Goal: Information Seeking & Learning: Learn about a topic

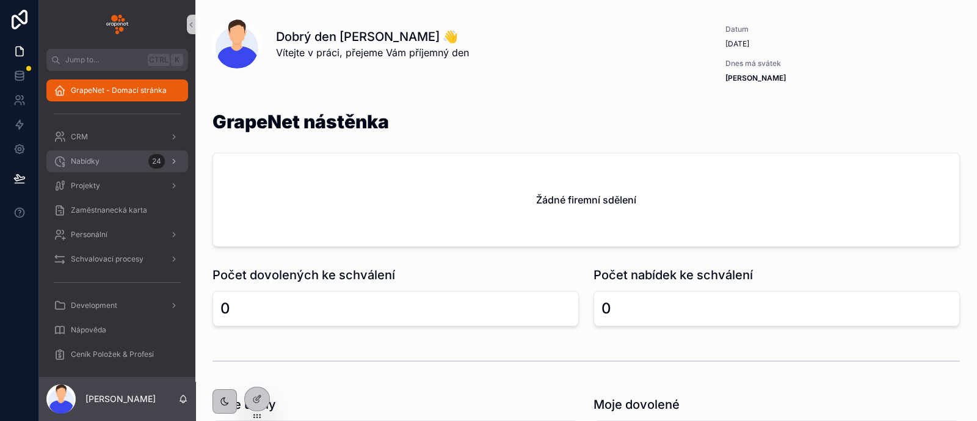
click at [104, 165] on div "Nabídky 24" at bounding box center [117, 161] width 127 height 20
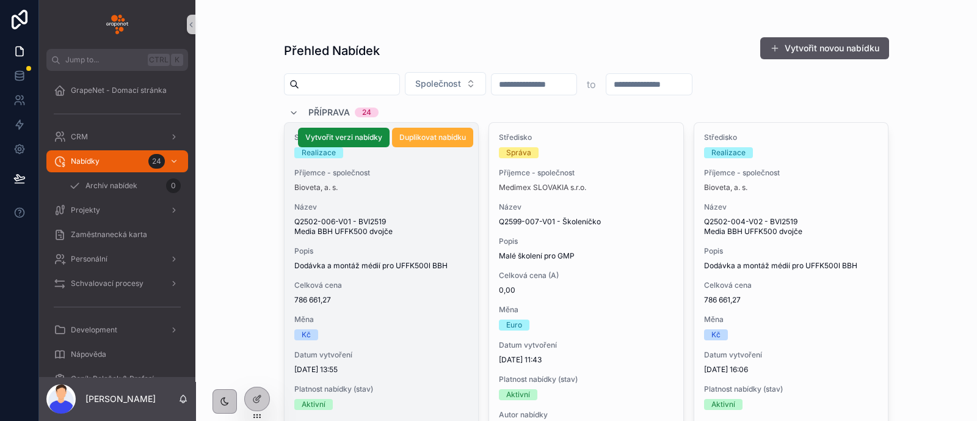
click at [440, 217] on span "Q2502-006-V01 - BVI2519 Media BBH UFFK500 dvojče" at bounding box center [381, 227] width 175 height 20
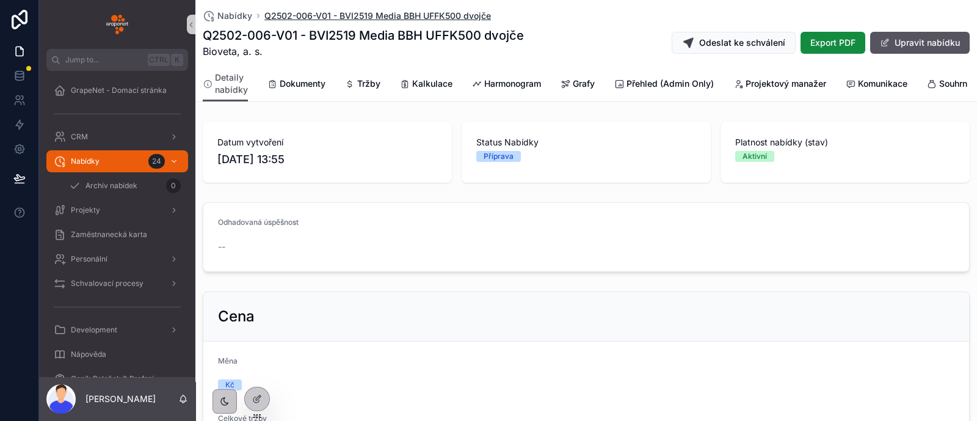
click at [427, 16] on div "Nabídky Q2502-006-V01 - BVI2519 Media BBH UFFK500 dvojče Q2502-006-V01 - BVI251…" at bounding box center [586, 33] width 767 height 66
click at [549, 47] on div "Q2502-006-V01 - BVI2519 Media BBH UFFK500 dvojče Bioveta, a. s. Odeslat ke schv…" at bounding box center [586, 43] width 767 height 32
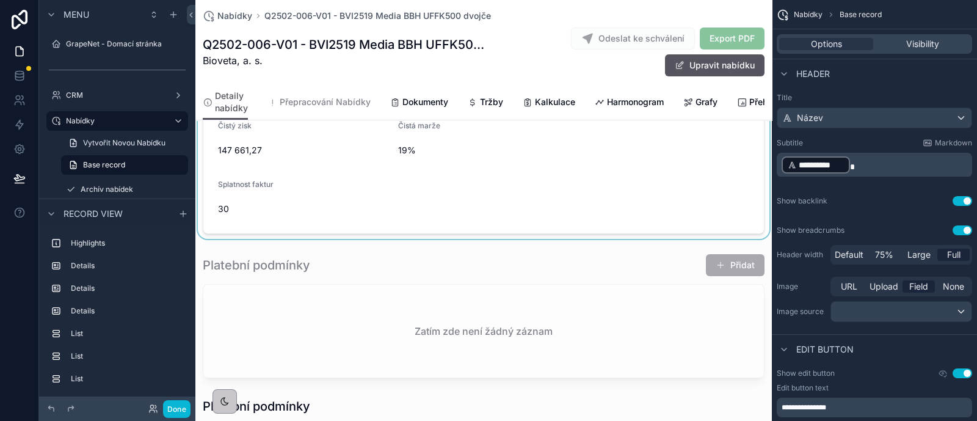
scroll to position [839, 0]
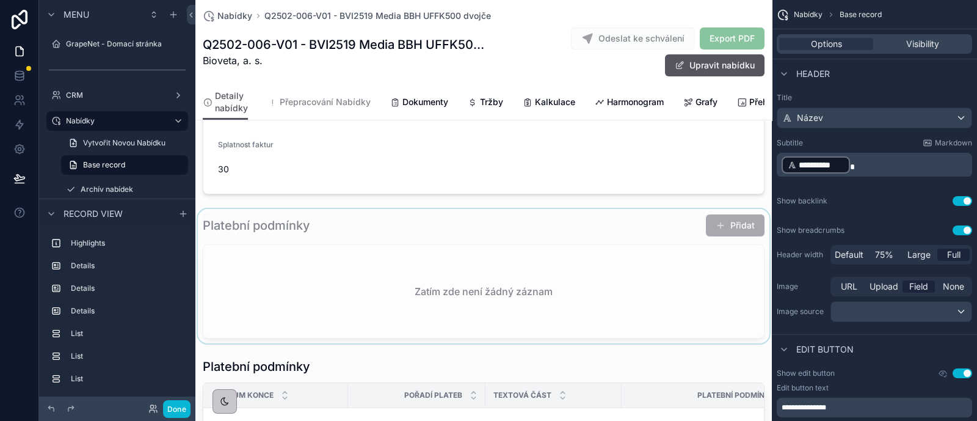
click at [351, 250] on div "scrollable content" at bounding box center [483, 276] width 576 height 134
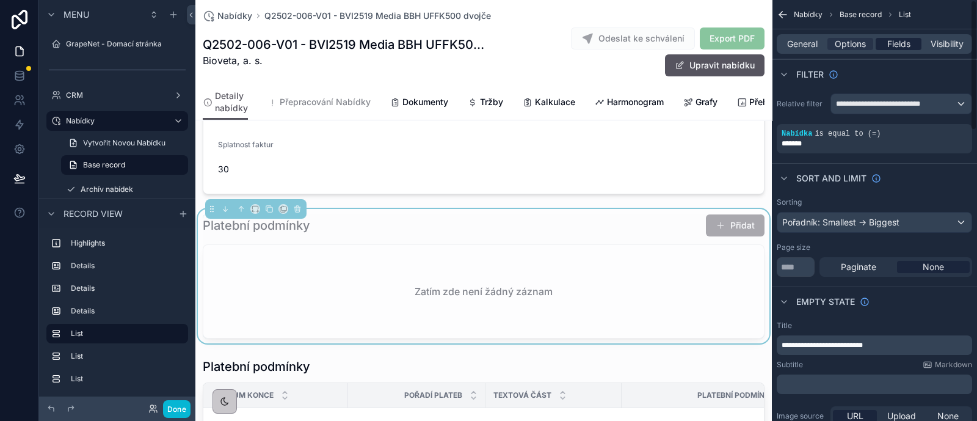
click at [901, 40] on span "Fields" at bounding box center [898, 44] width 23 height 12
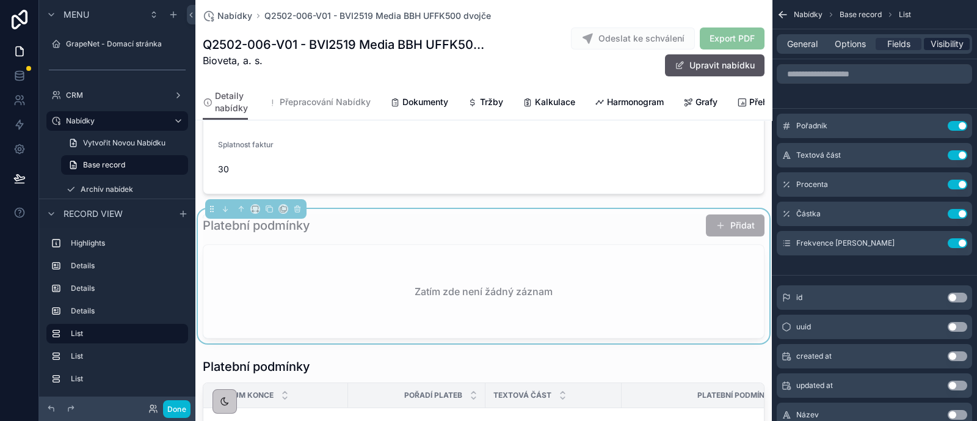
click at [944, 47] on span "Visibility" at bounding box center [946, 44] width 33 height 12
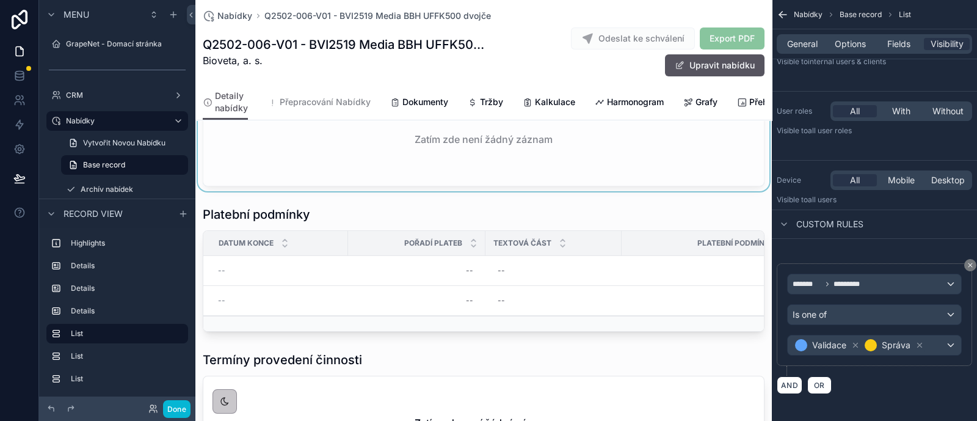
scroll to position [916, 0]
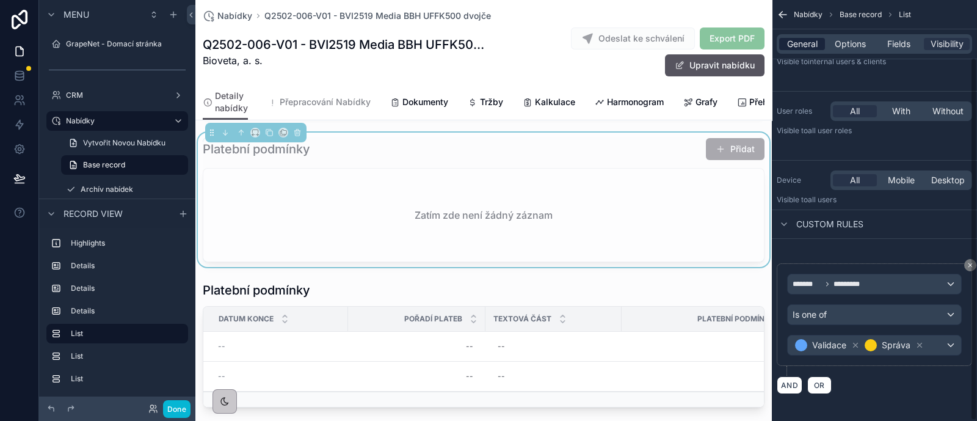
click at [815, 45] on span "General" at bounding box center [802, 44] width 31 height 12
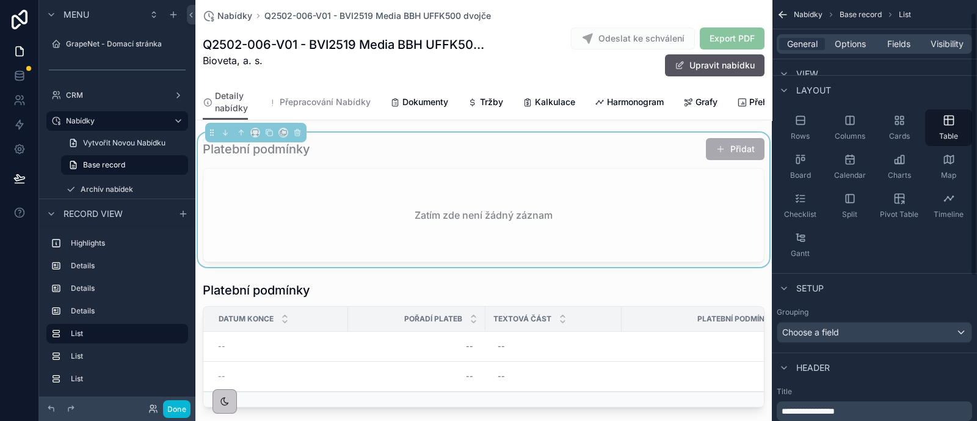
scroll to position [20, 0]
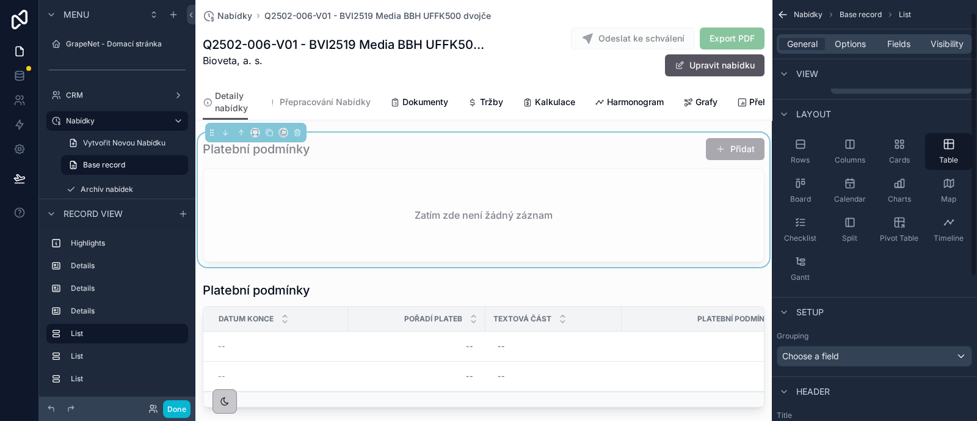
click at [849, 53] on div "General Options Fields Visibility" at bounding box center [874, 44] width 195 height 20
click at [849, 42] on span "Options" at bounding box center [850, 44] width 31 height 12
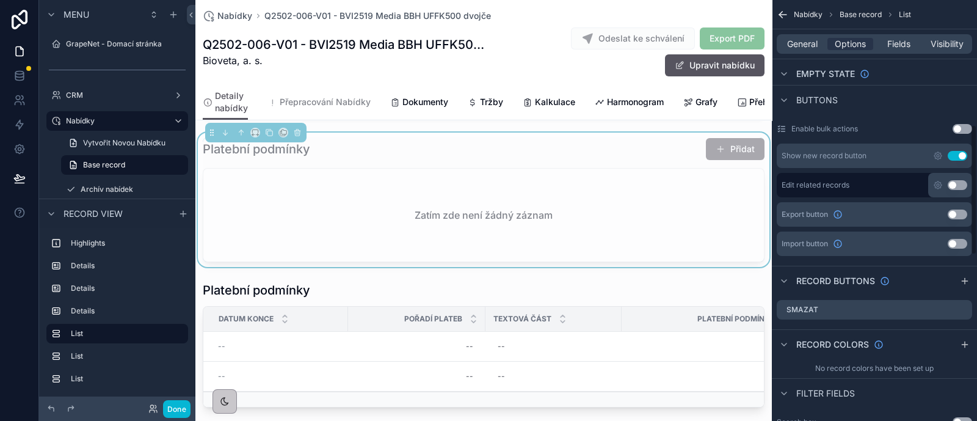
scroll to position [402, 0]
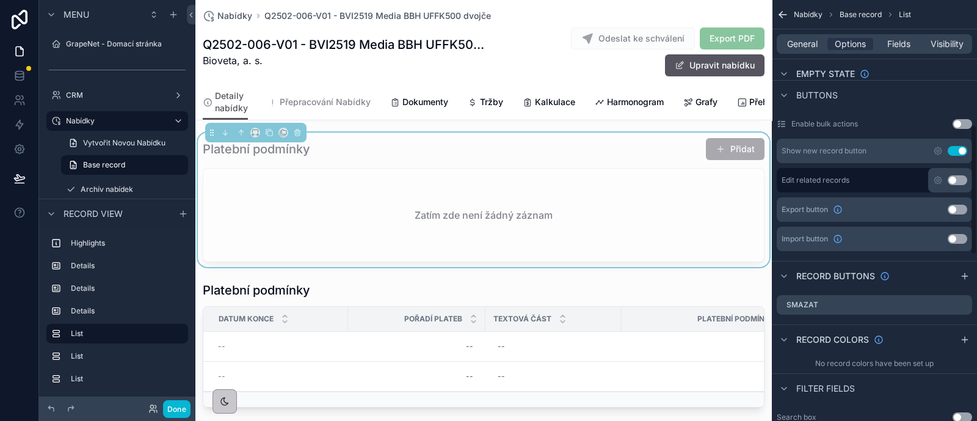
click at [965, 30] on div "General Options Fields Visibility" at bounding box center [874, 43] width 205 height 29
click at [954, 39] on span "Visibility" at bounding box center [946, 44] width 33 height 12
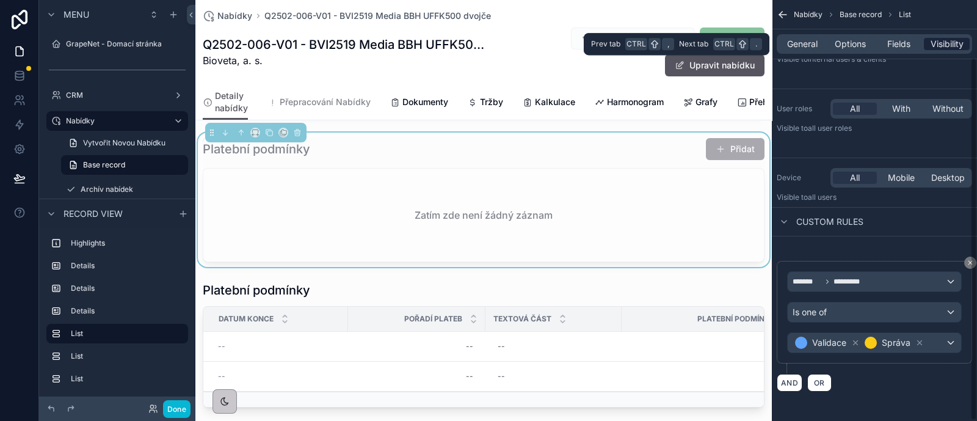
scroll to position [67, 0]
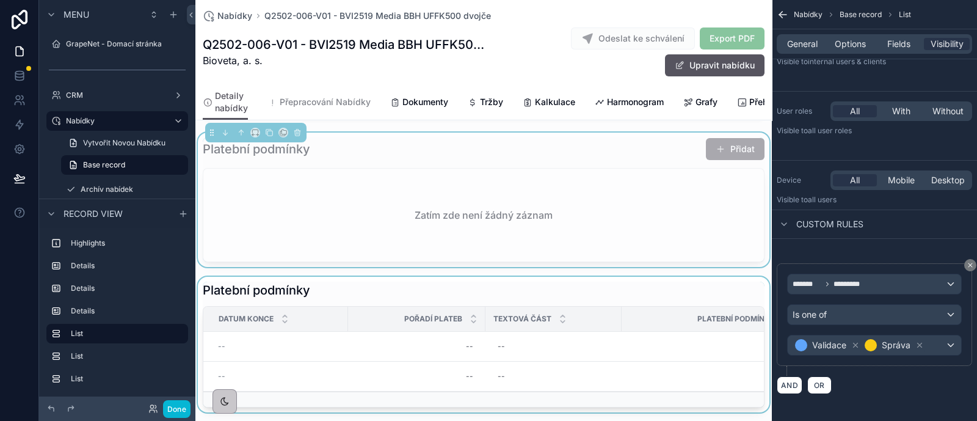
click at [638, 311] on div "scrollable content" at bounding box center [483, 345] width 576 height 136
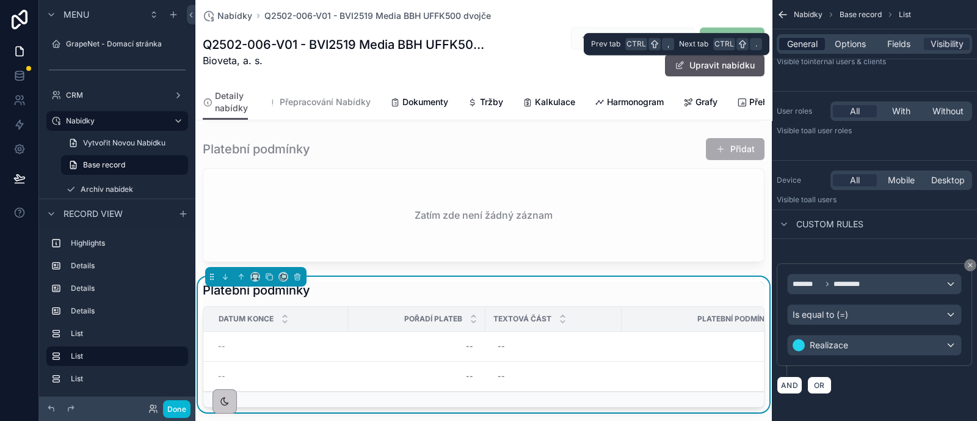
click at [818, 38] on div "General" at bounding box center [802, 44] width 46 height 12
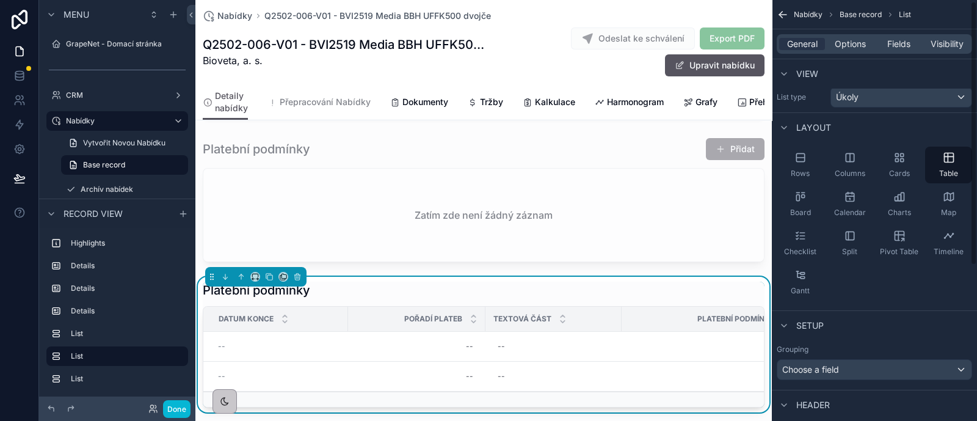
scroll to position [0, 0]
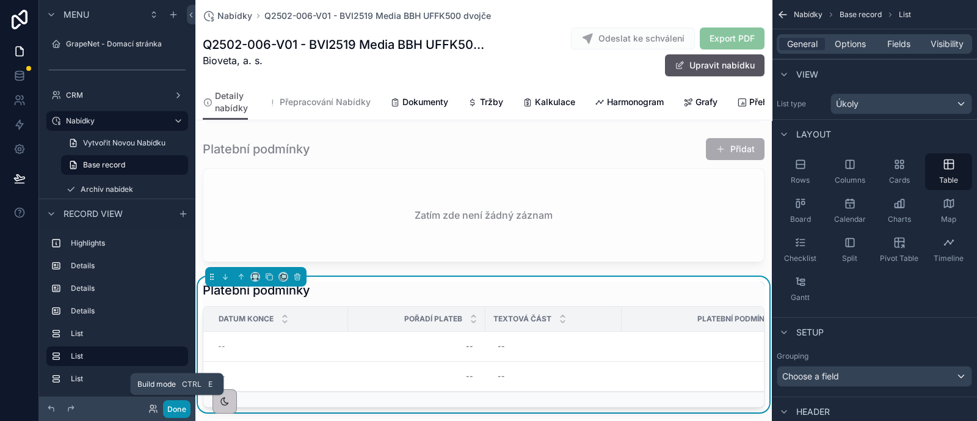
click at [176, 411] on button "Done" at bounding box center [176, 409] width 27 height 18
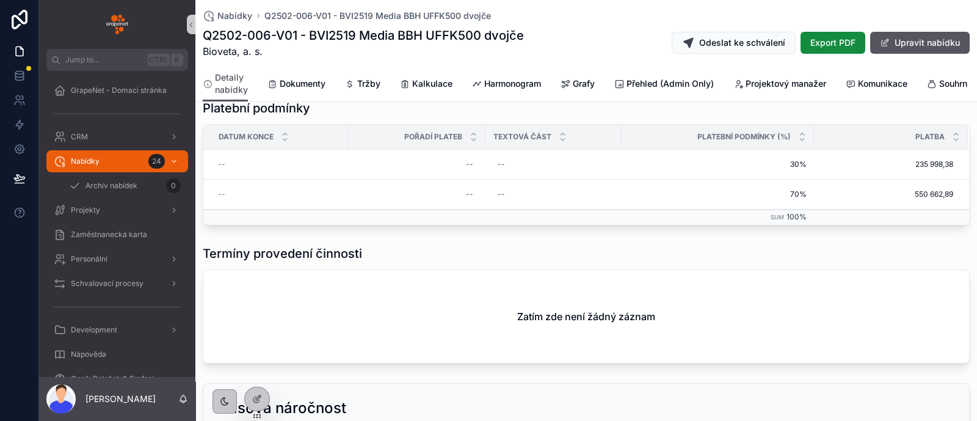
scroll to position [546, 0]
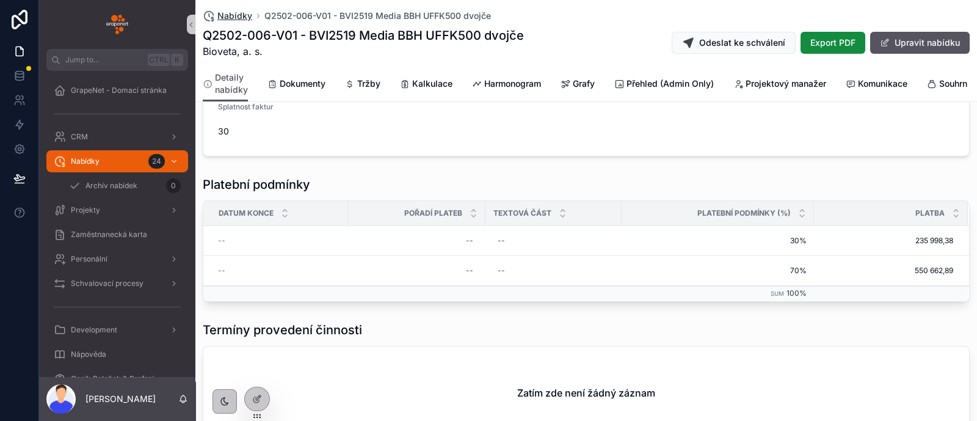
click at [225, 16] on span "Nabídky" at bounding box center [234, 16] width 35 height 12
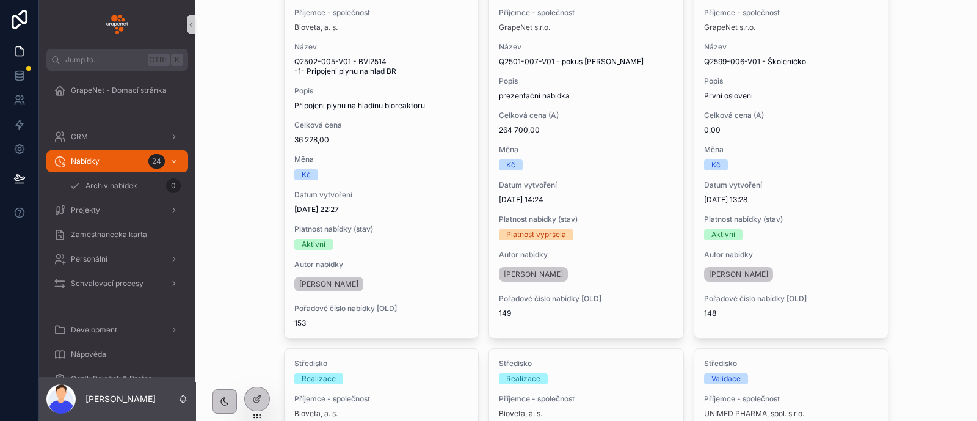
click at [412, 394] on span "Příjemce - společnost" at bounding box center [381, 399] width 175 height 10
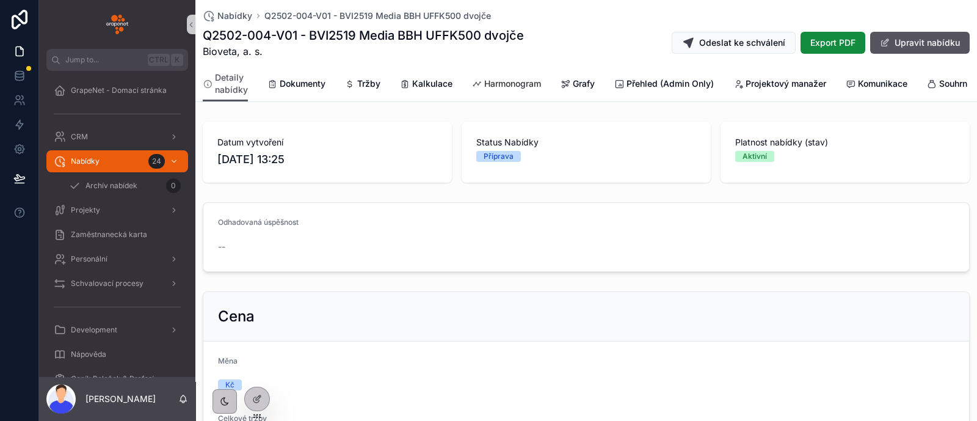
click at [531, 81] on span "Harmonogram" at bounding box center [512, 84] width 57 height 12
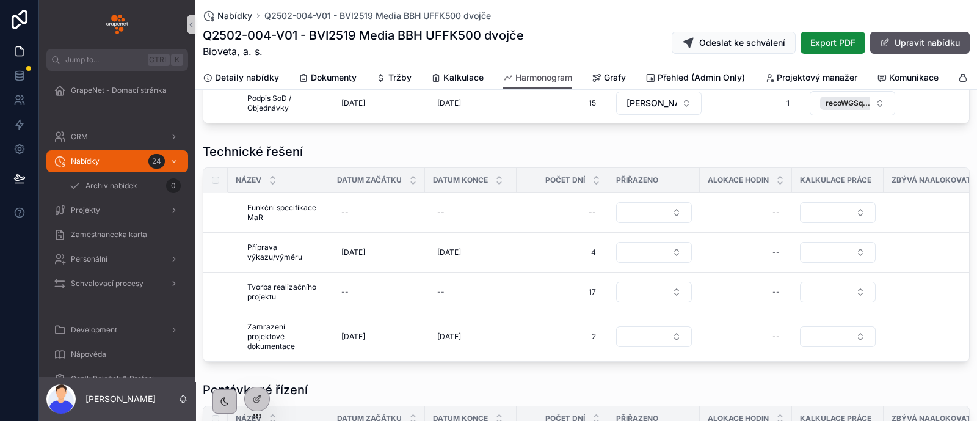
click at [219, 20] on span "Nabídky" at bounding box center [234, 16] width 35 height 12
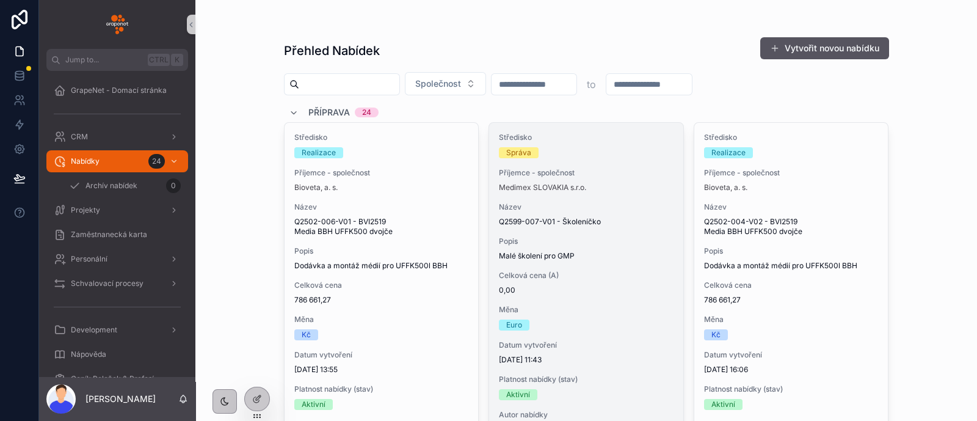
click at [629, 281] on div "Celková cena (A) 0,00" at bounding box center [586, 282] width 175 height 24
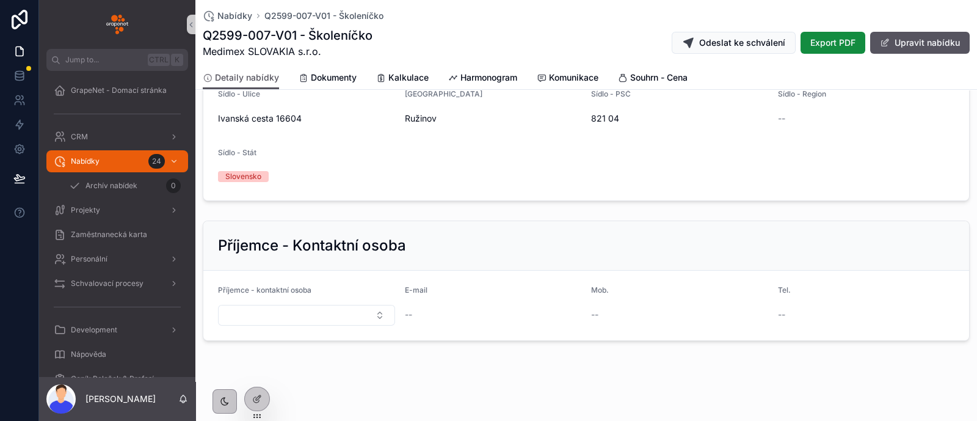
scroll to position [789, 0]
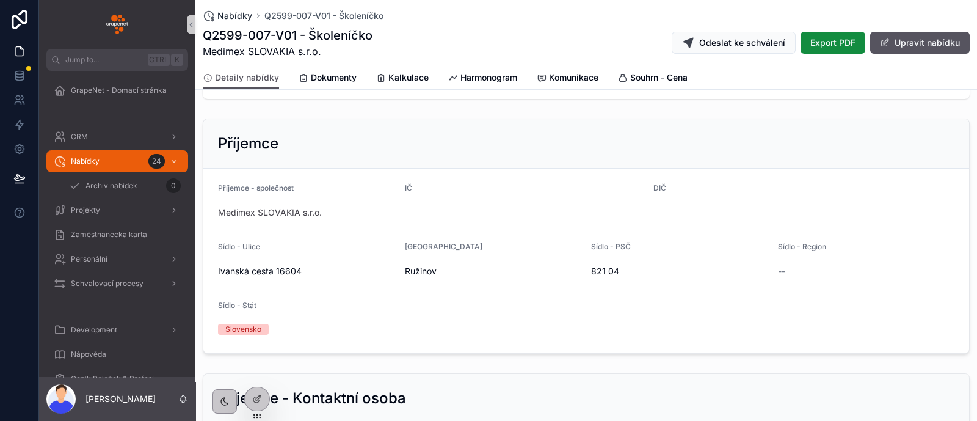
click at [237, 10] on span "Nabídky" at bounding box center [234, 16] width 35 height 12
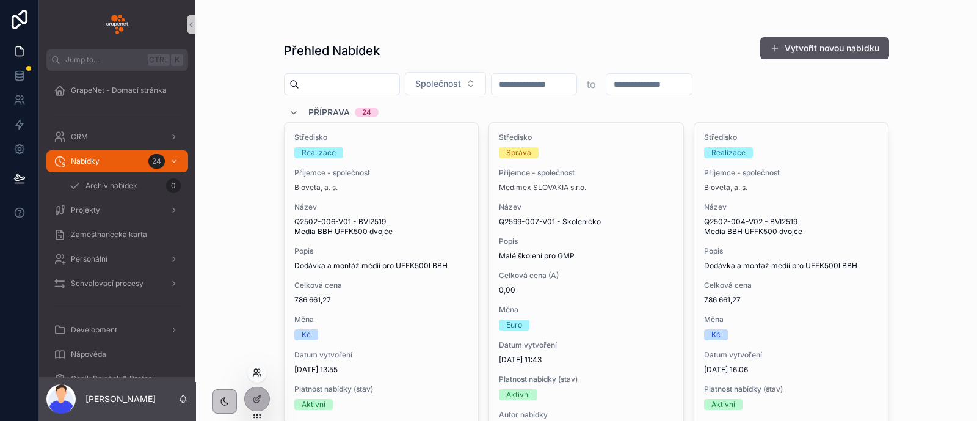
click at [259, 371] on icon at bounding box center [259, 370] width 1 height 3
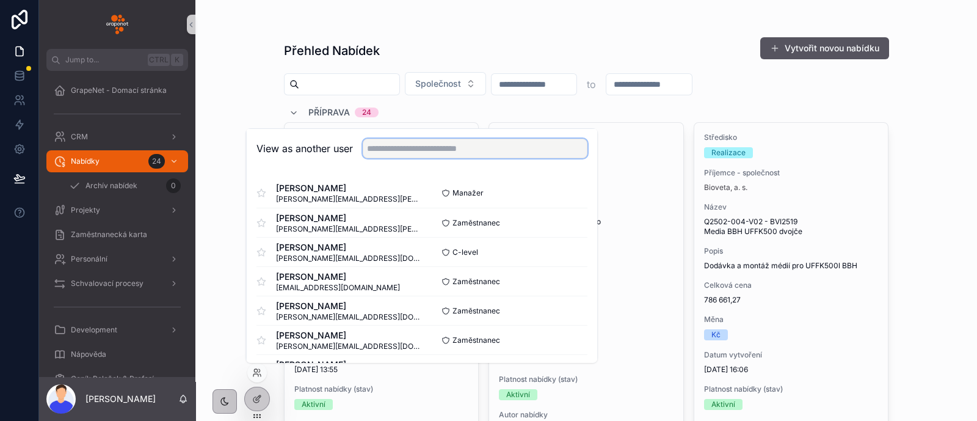
click at [406, 154] on input "text" at bounding box center [475, 149] width 225 height 20
type input "*******"
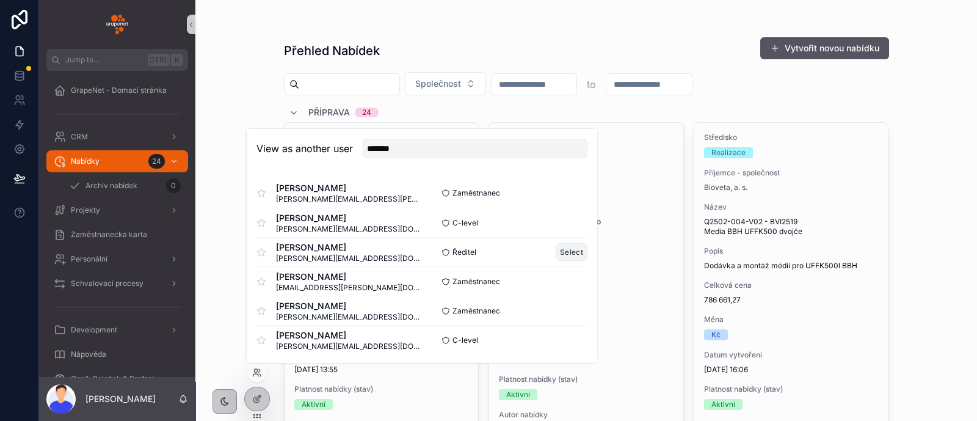
click at [568, 258] on button "Select" at bounding box center [572, 252] width 32 height 18
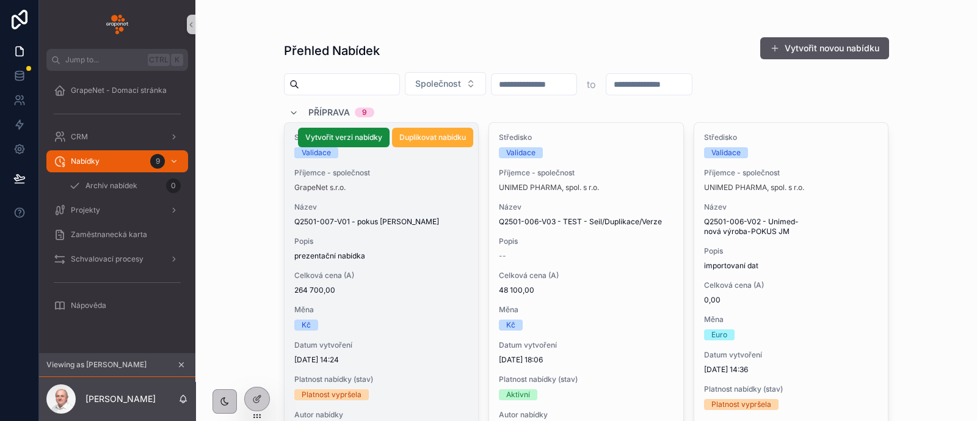
click at [430, 256] on span "prezentační nabídka" at bounding box center [381, 256] width 175 height 10
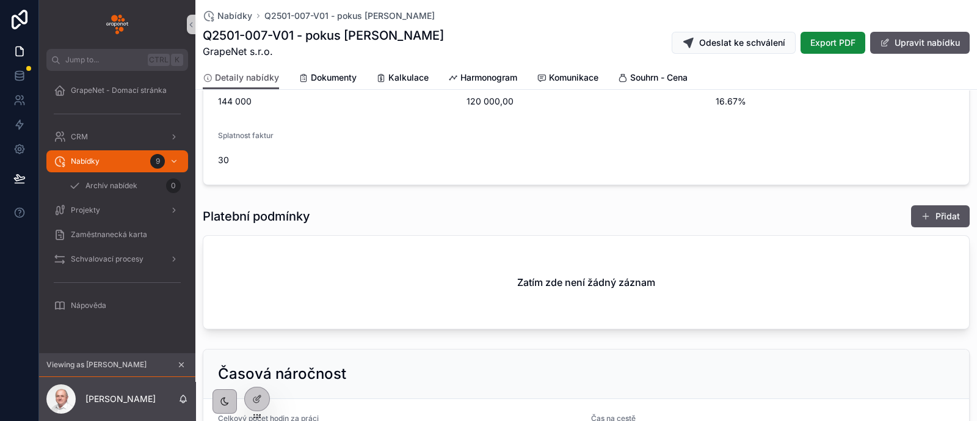
scroll to position [458, 0]
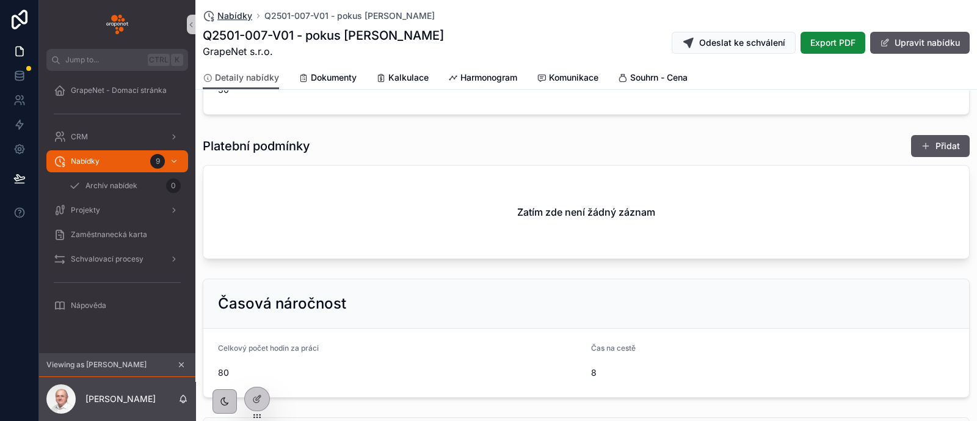
click at [224, 13] on span "Nabídky" at bounding box center [234, 16] width 35 height 12
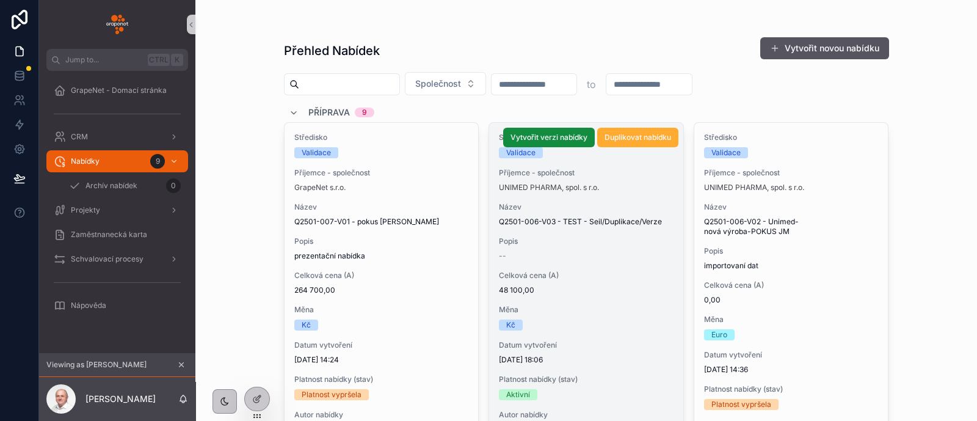
click at [613, 283] on div "Celková cena (A) 48 100,00" at bounding box center [586, 282] width 175 height 24
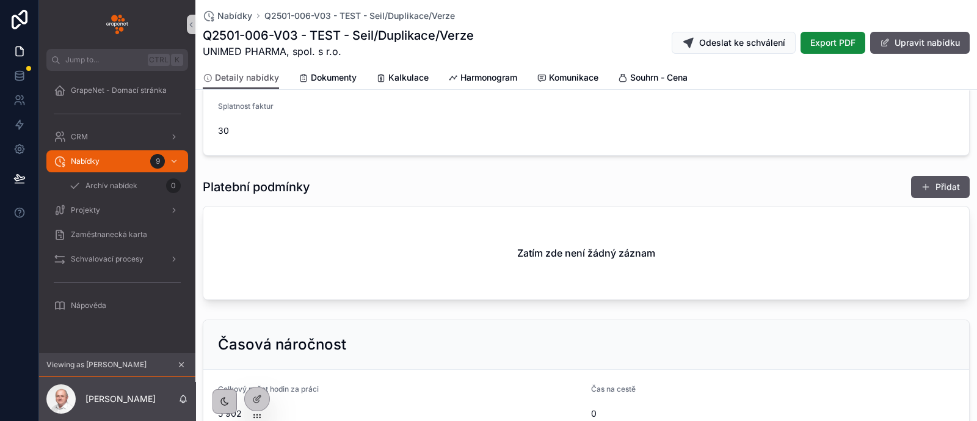
scroll to position [458, 0]
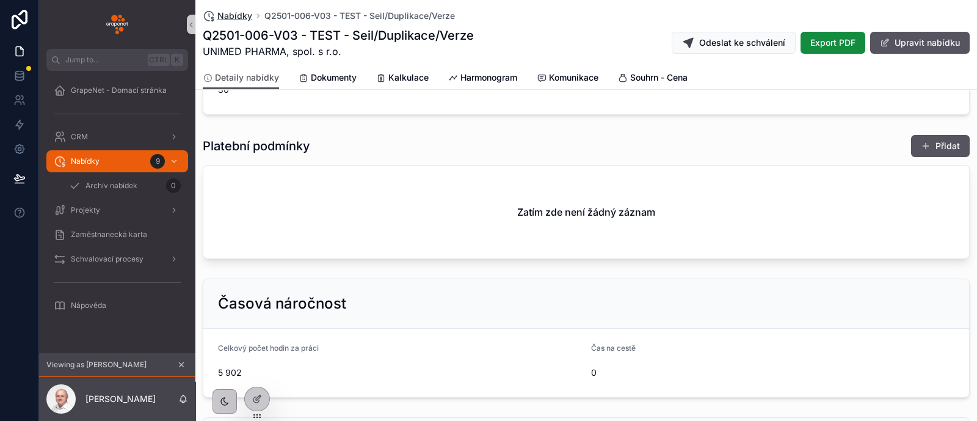
click at [231, 15] on span "Nabídky" at bounding box center [234, 16] width 35 height 12
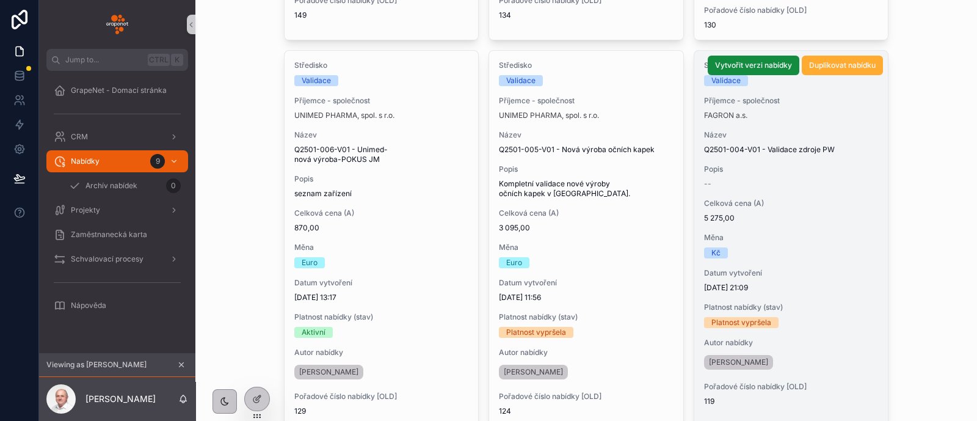
scroll to position [152, 0]
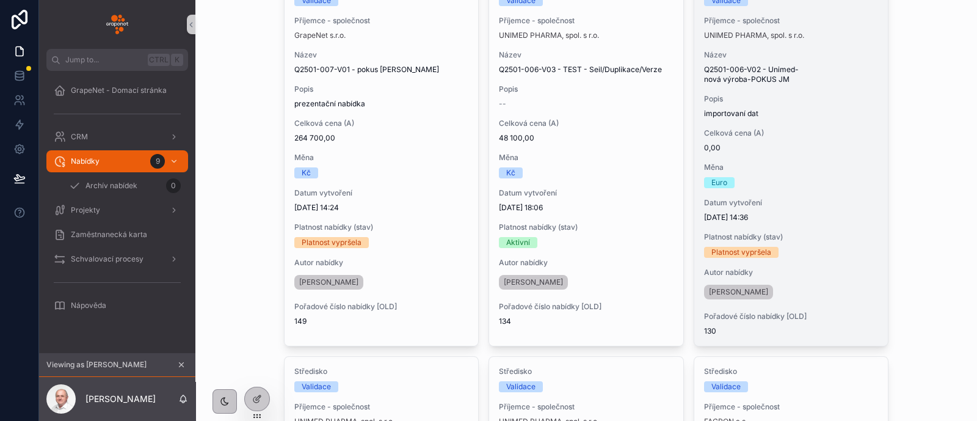
click at [838, 195] on div "Středisko Validace Příjemce - společnost UNIMED PHARMA, spol. s r.o. Název Q250…" at bounding box center [791, 158] width 194 height 375
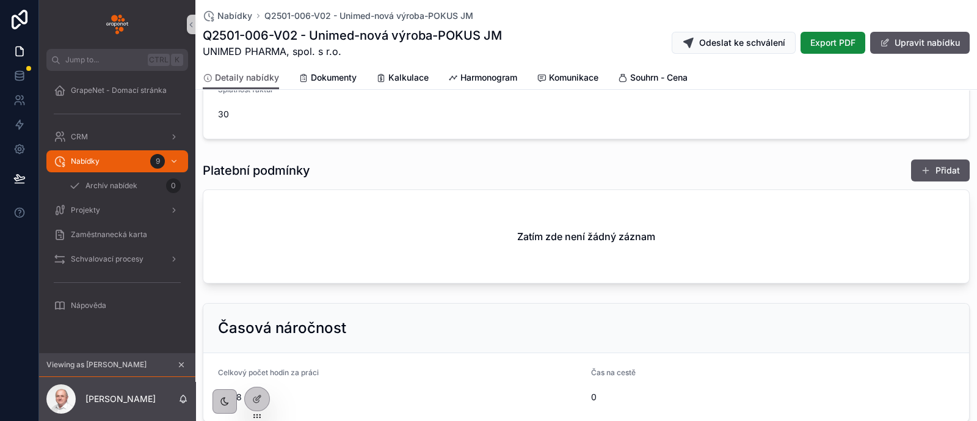
scroll to position [458, 0]
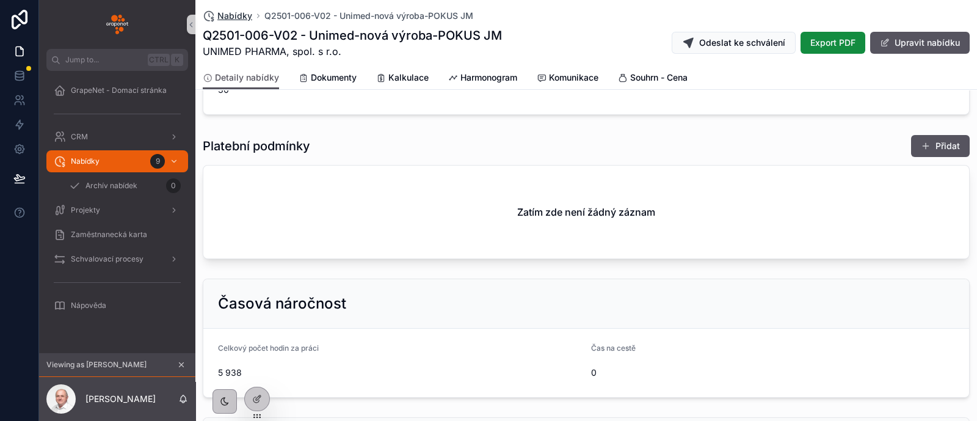
click at [229, 15] on span "Nabídky" at bounding box center [234, 16] width 35 height 12
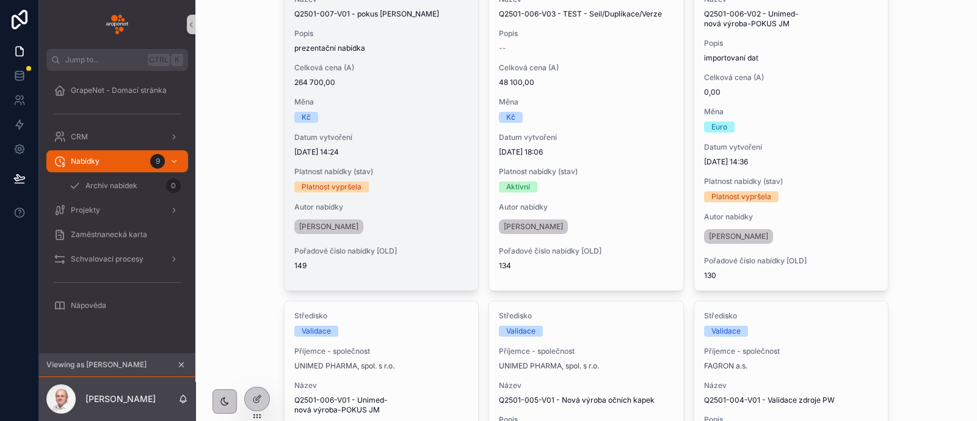
scroll to position [305, 0]
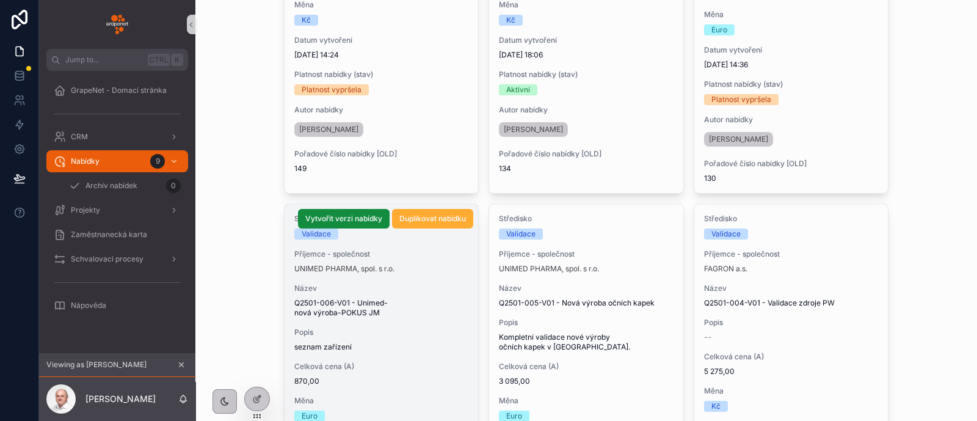
click at [427, 305] on span "Q2501-006-V01 - Unimed-nová výroba-POKUS JM" at bounding box center [381, 308] width 175 height 20
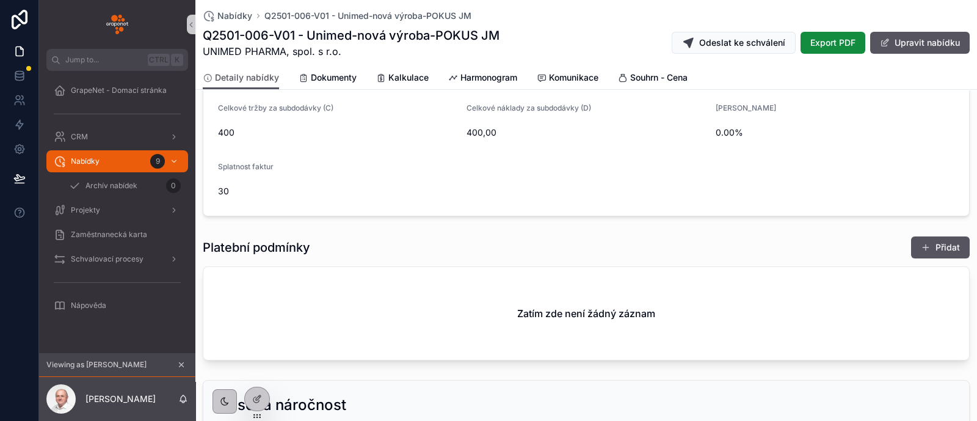
scroll to position [382, 0]
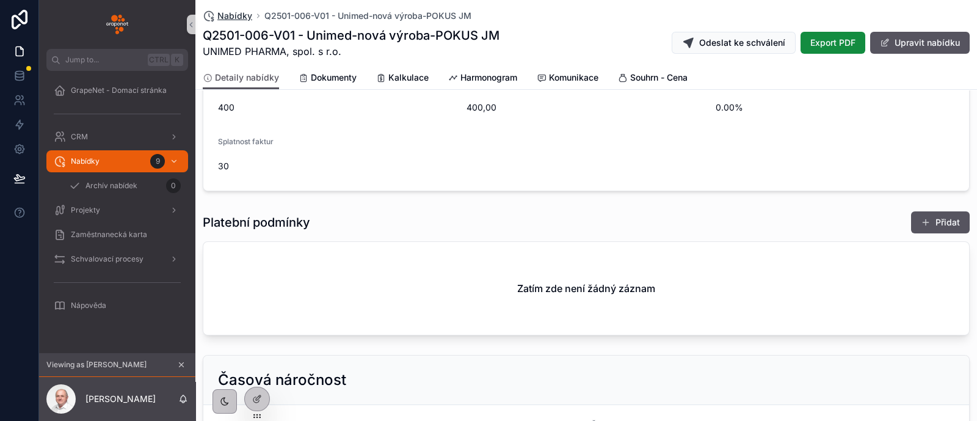
click at [241, 16] on span "Nabídky" at bounding box center [234, 16] width 35 height 12
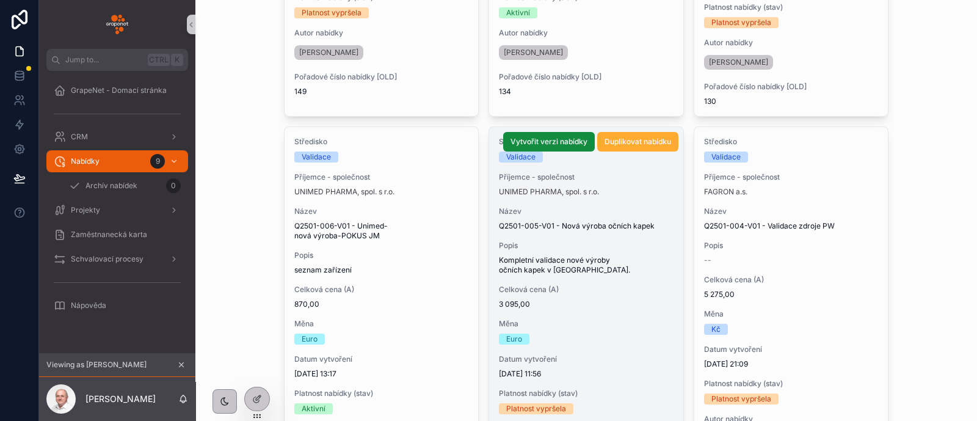
click at [595, 261] on span "Kompletní validace nové výroby očních kapek v [GEOGRAPHIC_DATA]." at bounding box center [586, 265] width 175 height 20
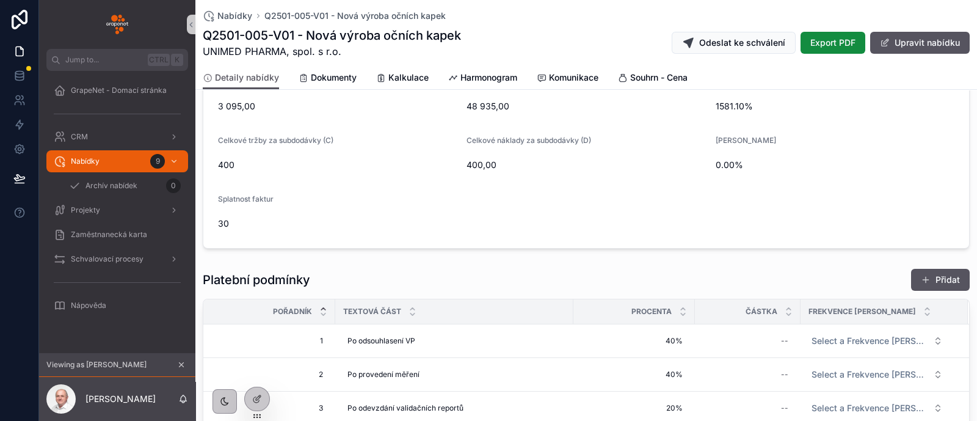
scroll to position [382, 0]
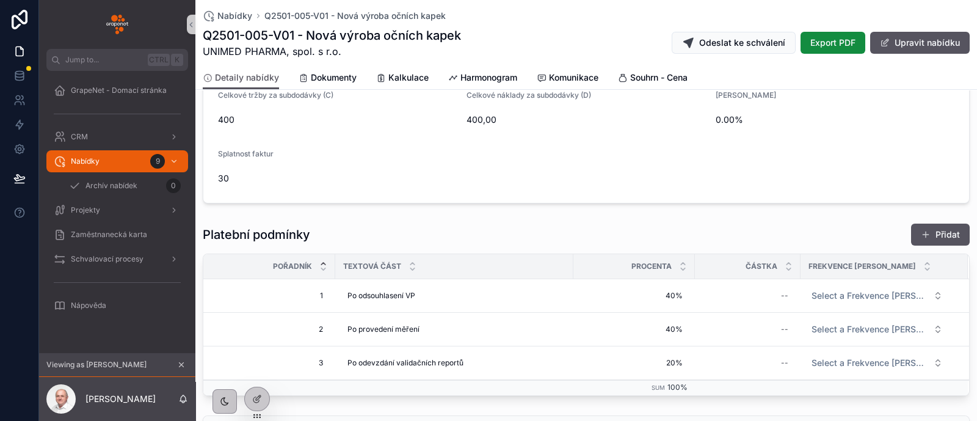
click at [247, 20] on span "Nabídky" at bounding box center [234, 16] width 35 height 12
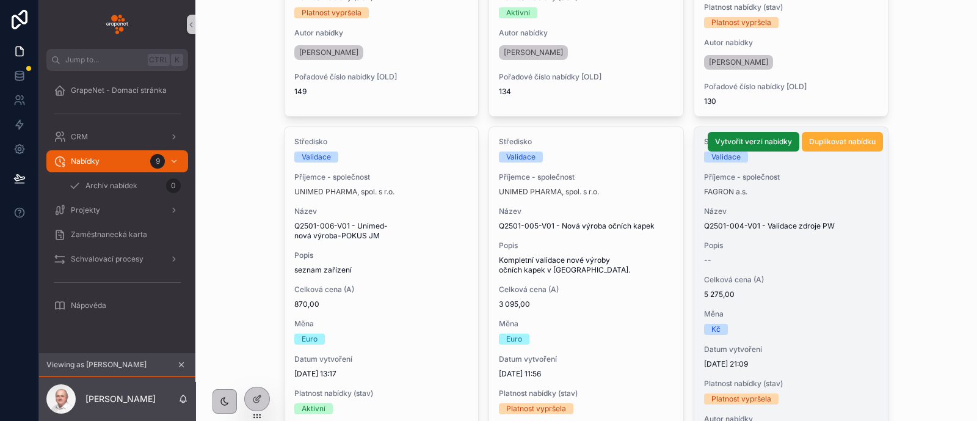
click at [840, 299] on div "Středisko Validace Příjemce - společnost FAGRON a.s. Název Q2501-004-V01 - Vali…" at bounding box center [791, 309] width 194 height 365
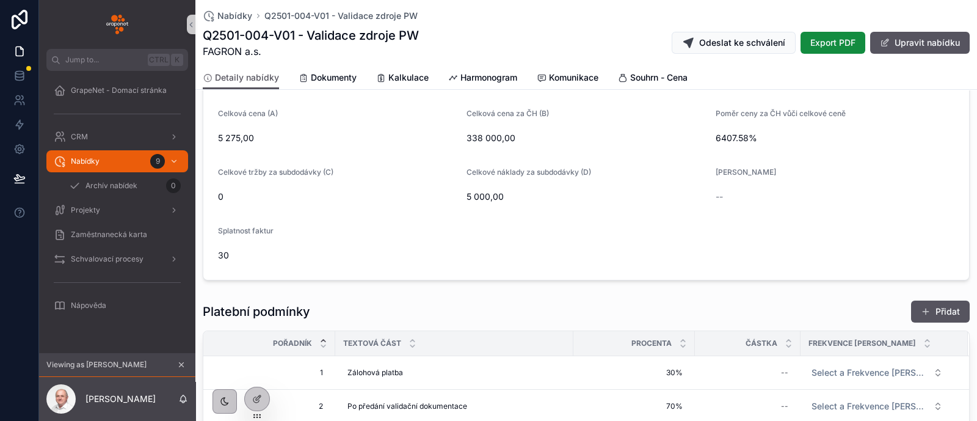
scroll to position [458, 0]
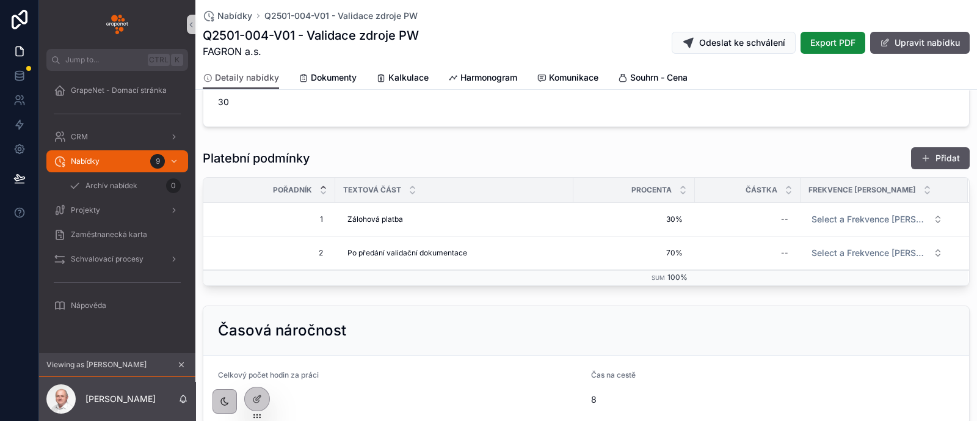
click at [245, 19] on span "Nabídky" at bounding box center [234, 16] width 35 height 12
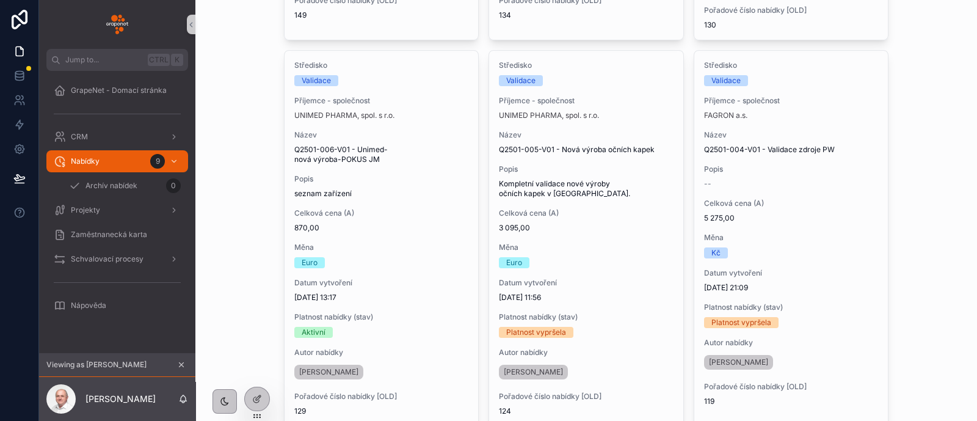
click at [806, 208] on div "Celková cena (A) 5 275,00" at bounding box center [791, 210] width 175 height 24
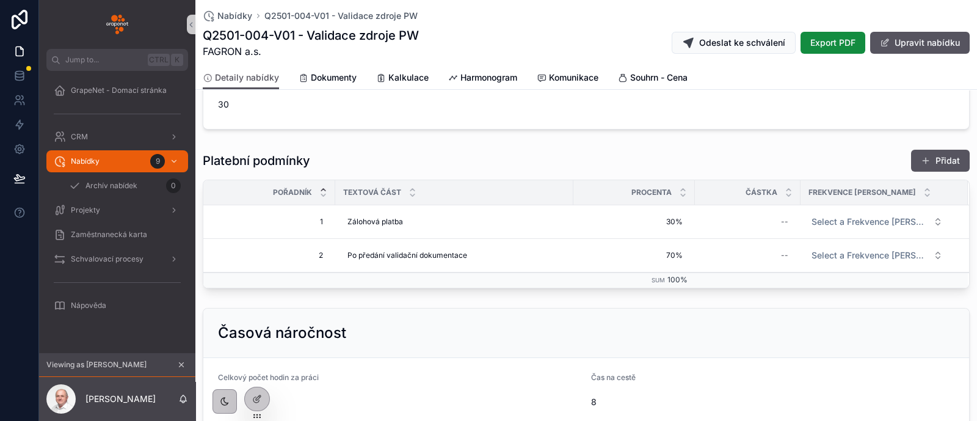
scroll to position [458, 0]
click at [249, 13] on span "Nabídky" at bounding box center [234, 16] width 35 height 12
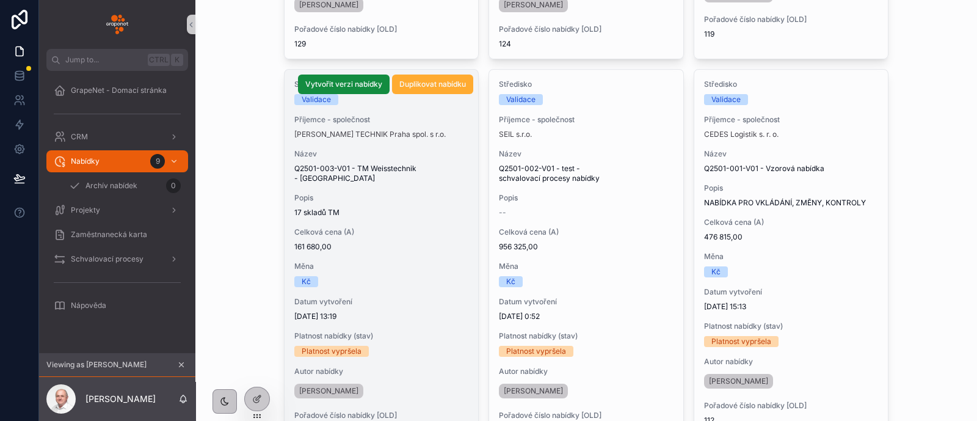
scroll to position [839, 0]
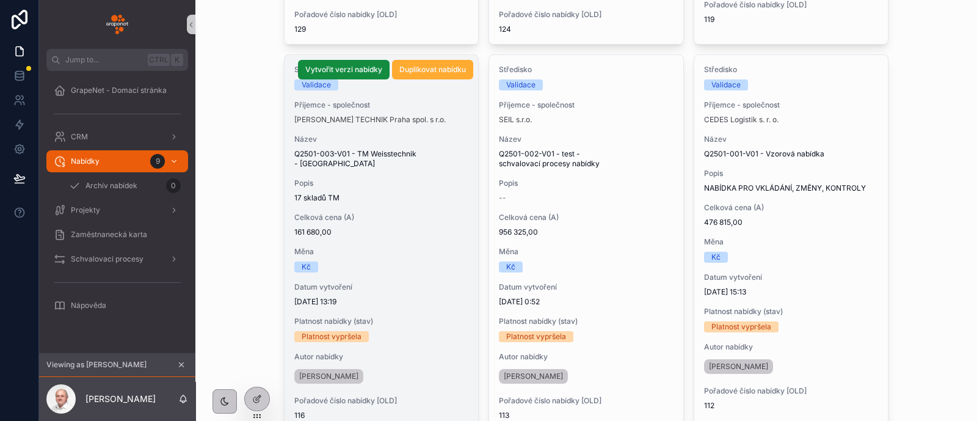
click at [415, 230] on div "Středisko Validace Příjemce - společnost WEISS TECHNIK Praha spol. s r.o. Název…" at bounding box center [381, 242] width 194 height 375
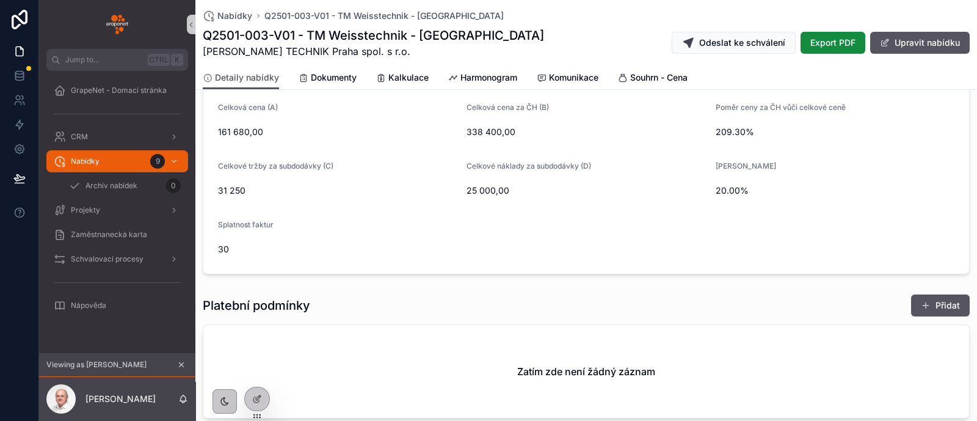
scroll to position [458, 0]
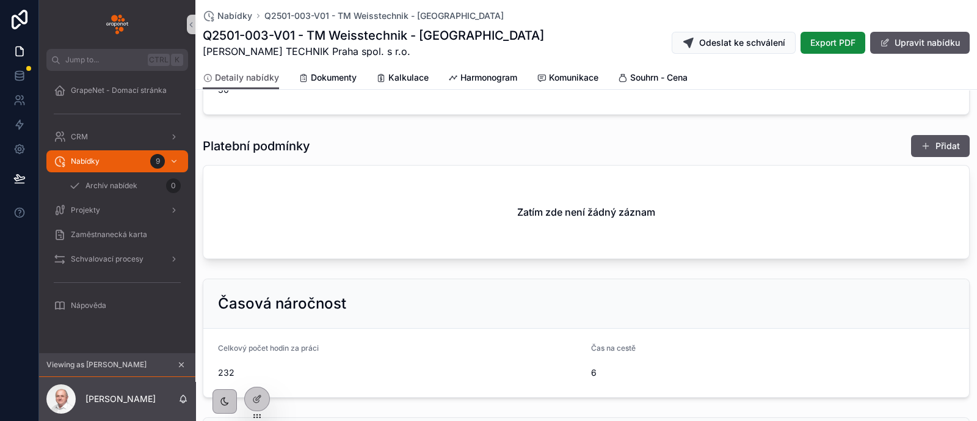
click at [247, 19] on span "Nabídky" at bounding box center [234, 16] width 35 height 12
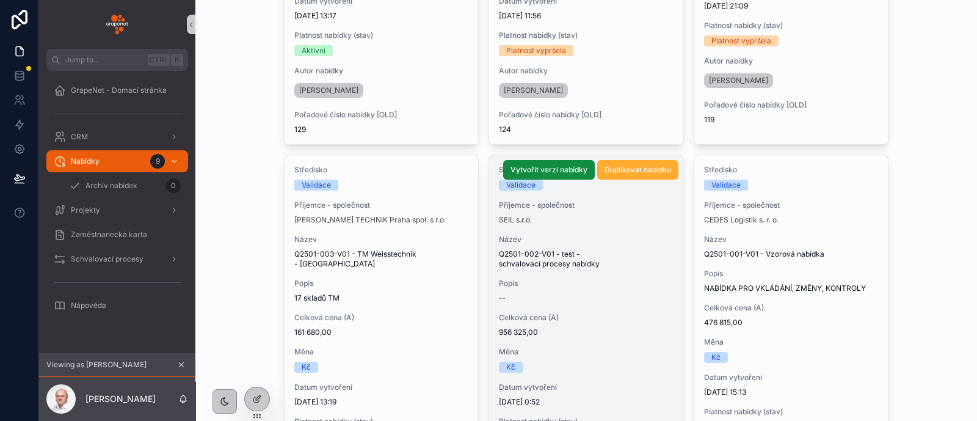
scroll to position [763, 0]
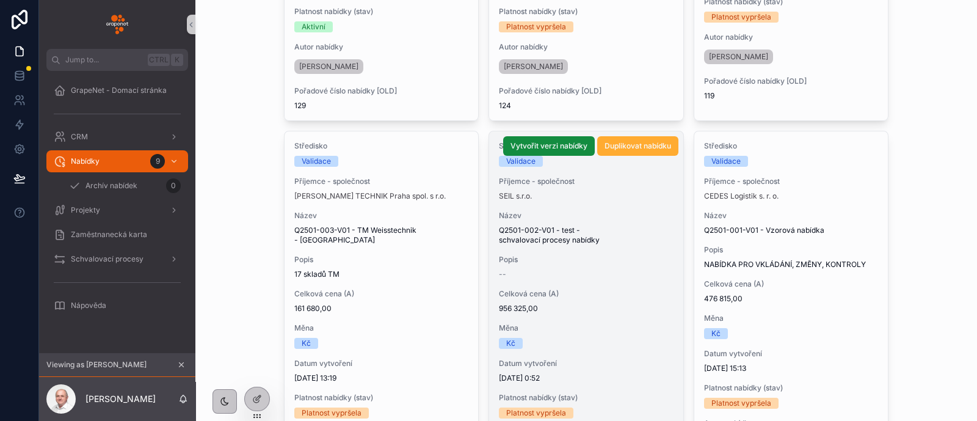
click at [623, 270] on div "--" at bounding box center [586, 274] width 175 height 10
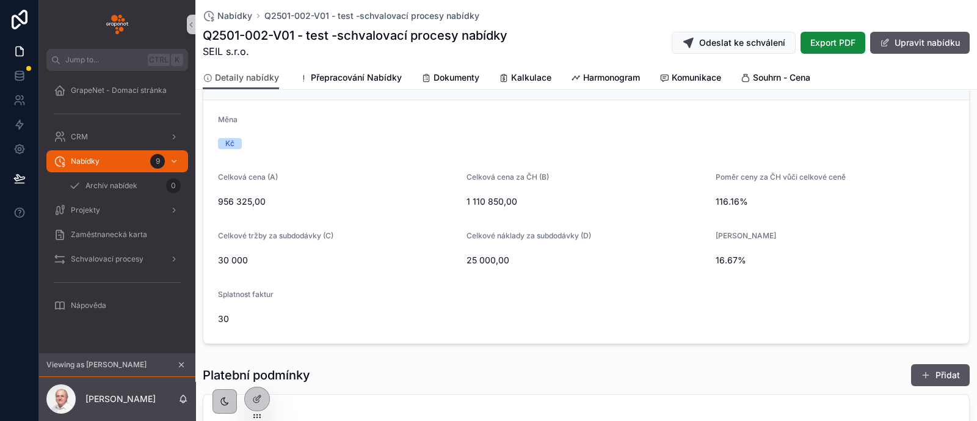
scroll to position [382, 0]
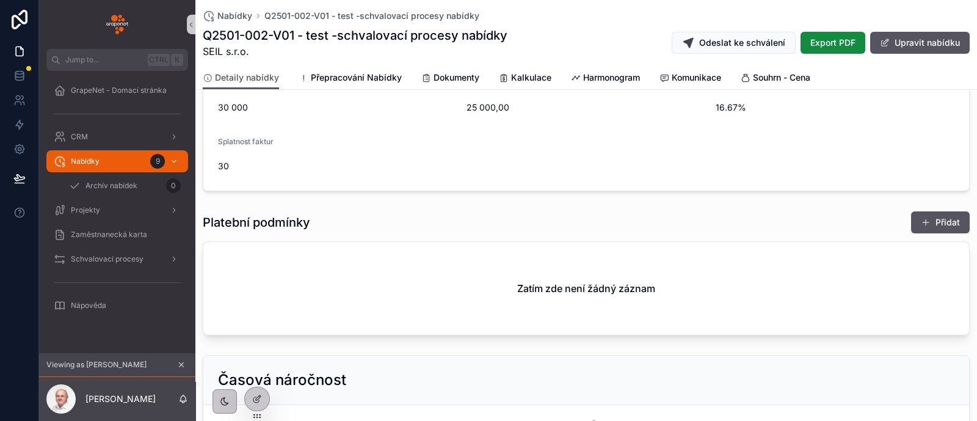
click at [247, 12] on span "Nabídky" at bounding box center [234, 16] width 35 height 12
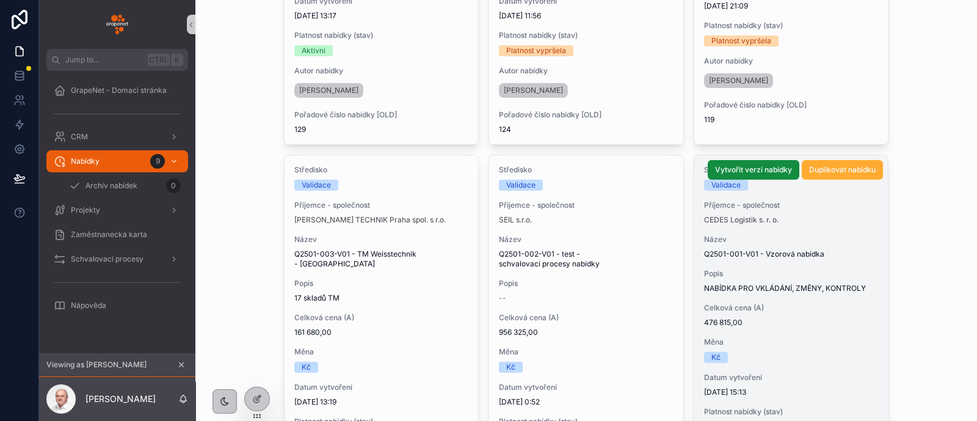
scroll to position [763, 0]
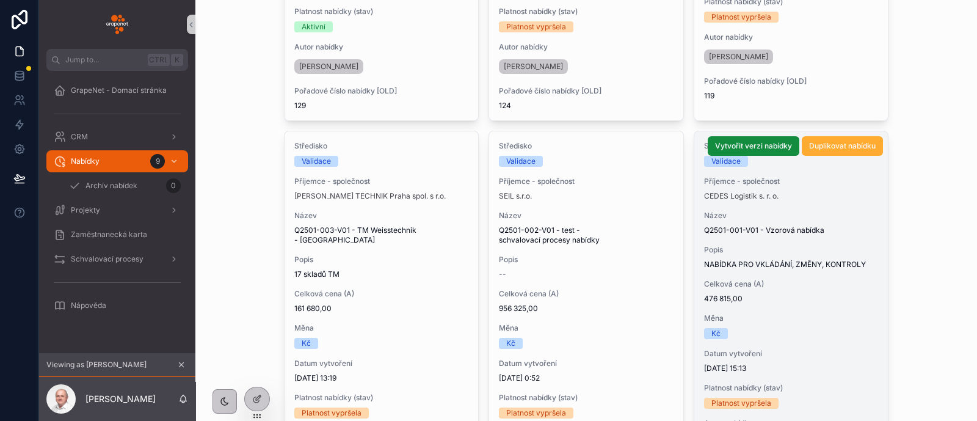
click at [830, 302] on span "476 815,00" at bounding box center [791, 299] width 175 height 10
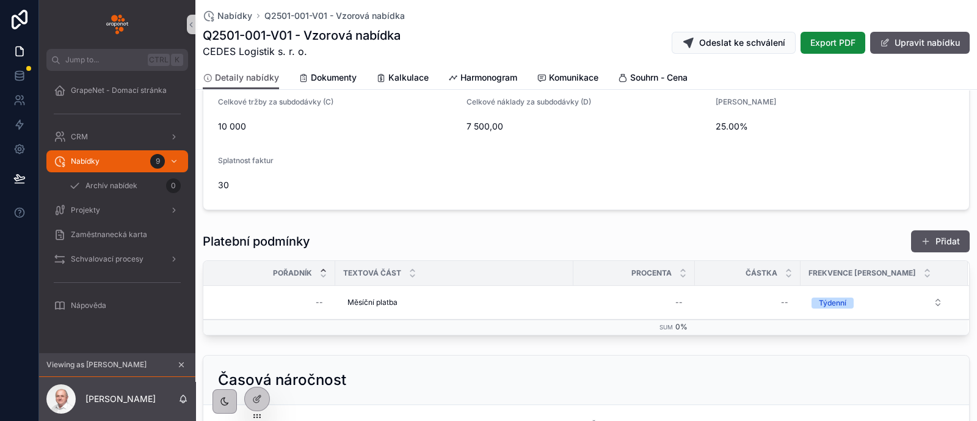
scroll to position [458, 0]
